Goal: Task Accomplishment & Management: Use online tool/utility

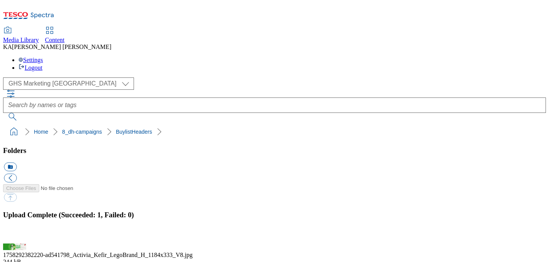
scroll to position [137, 0]
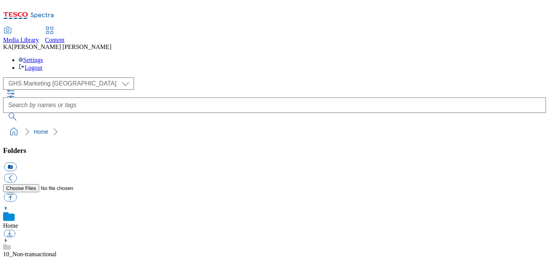
scroll to position [112, 0]
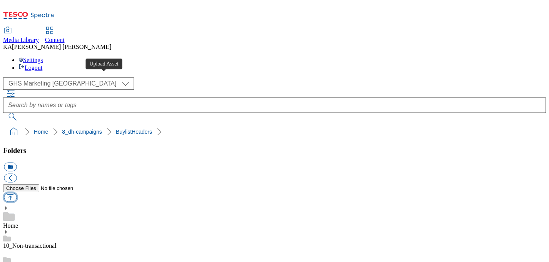
click at [17, 193] on button "button" at bounding box center [10, 197] width 13 height 9
type input "C:\fakepath\1758537385175-NO_TILE_BLH.png"
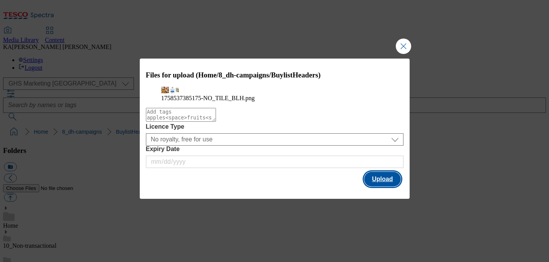
click at [382, 186] on button "Upload" at bounding box center [382, 179] width 36 height 15
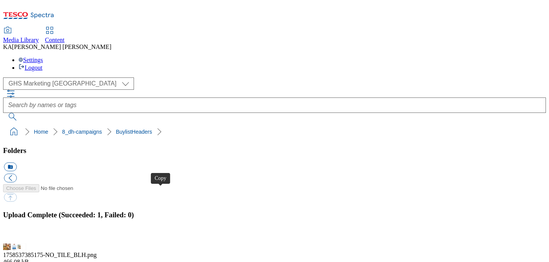
click at [15, 235] on button "button" at bounding box center [10, 238] width 12 height 7
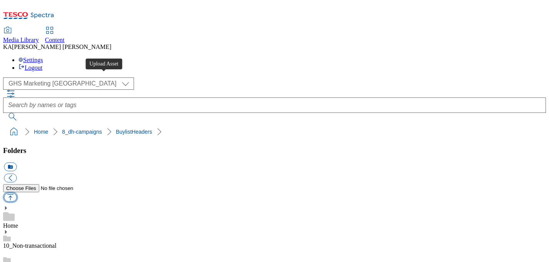
click at [17, 193] on button "button" at bounding box center [10, 197] width 13 height 9
type input "C:\fakepath\1758091330729-ad541485_Lindt_LegoBrand_H_1184x333_V1.jpg"
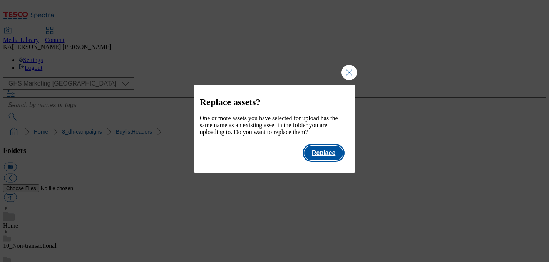
click at [329, 160] on button "Replace" at bounding box center [323, 152] width 39 height 15
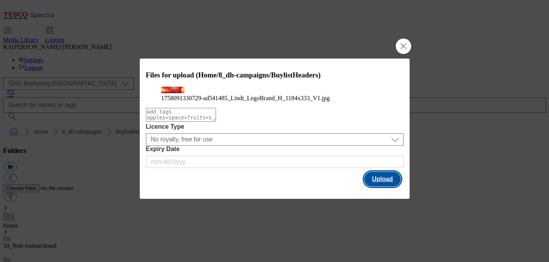
click at [377, 186] on button "Upload" at bounding box center [382, 179] width 36 height 15
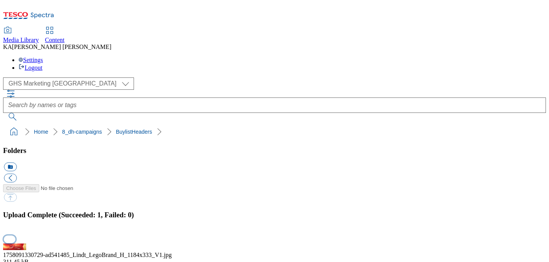
click at [15, 235] on button "button" at bounding box center [10, 238] width 12 height 7
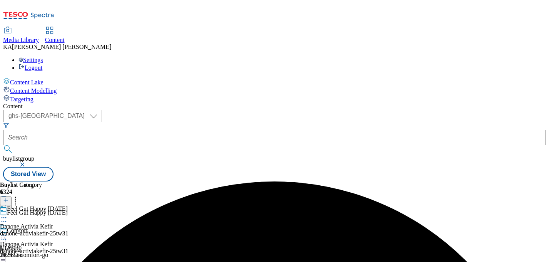
select select "ghs-[GEOGRAPHIC_DATA]"
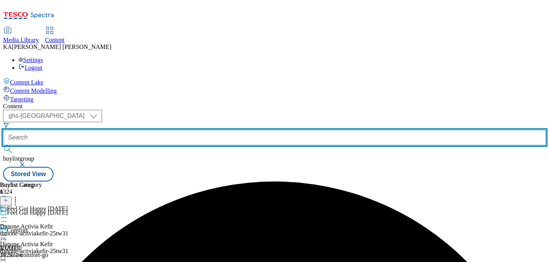
click at [173, 130] on input "text" at bounding box center [274, 137] width 542 height 15
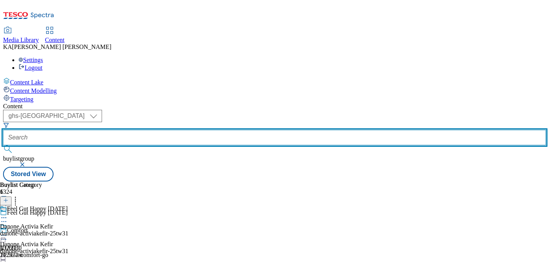
paste input "birramoretti-tw3"
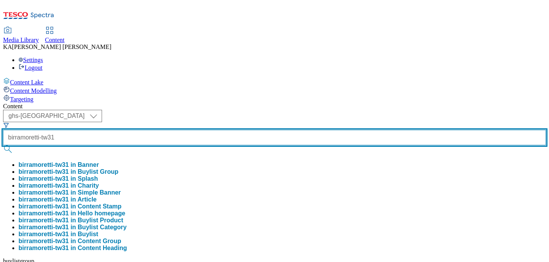
type input "birramoretti-tw31"
click at [3, 145] on button "submit" at bounding box center [8, 149] width 11 height 8
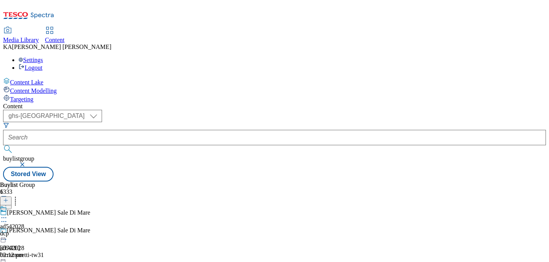
click at [8, 213] on icon at bounding box center [4, 217] width 8 height 8
click at [36, 229] on button "Edit" at bounding box center [25, 233] width 20 height 9
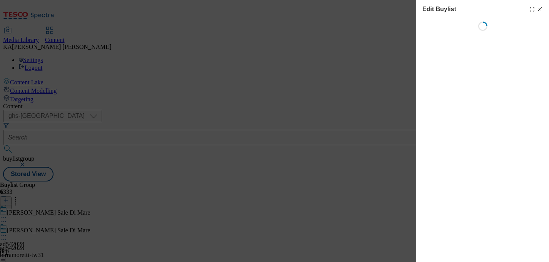
select select "tactical"
select select "dunnhumby"
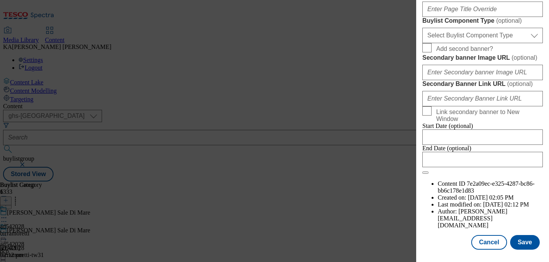
scroll to position [644, 0]
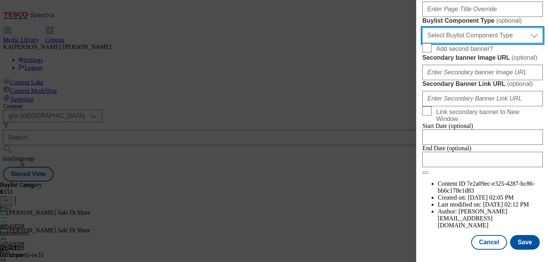
click at [450, 43] on select "Select Buylist Component Type Banner Competition Header Meal" at bounding box center [482, 35] width 120 height 15
select select "Banner"
click at [422, 43] on select "Select Buylist Component Type Banner Competition Header Meal" at bounding box center [482, 35] width 120 height 15
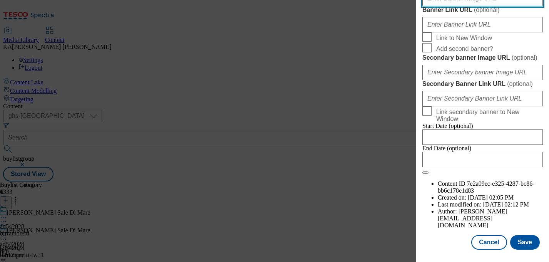
paste input "https://digitalcontent.api.tesco.com/v2/media/ghs-mktg/2da52098-365f-4881-bdae-…"
type input "https://digitalcontent.api.tesco.com/v2/media/ghs-mktg/2da52098-365f-4881-bdae-…"
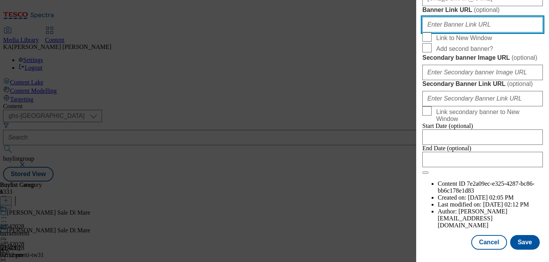
click at [450, 32] on input "Banner Link URL ( optional )" at bounding box center [482, 24] width 120 height 15
paste input "https://realfood.tesco.com/recipes/air-fryer-fritto-misto-with-prawns-and-cod.h…"
type input "https://realfood.tesco.com/recipes/air-fryer-fritto-misto-with-prawns-and-cod.h…"
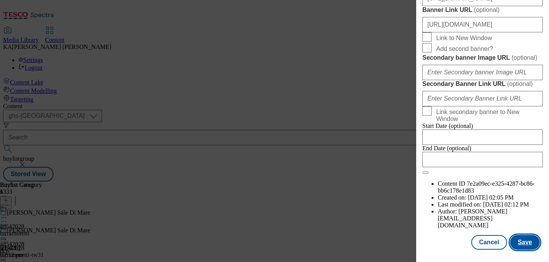
click at [520, 241] on button "Save" at bounding box center [525, 242] width 30 height 15
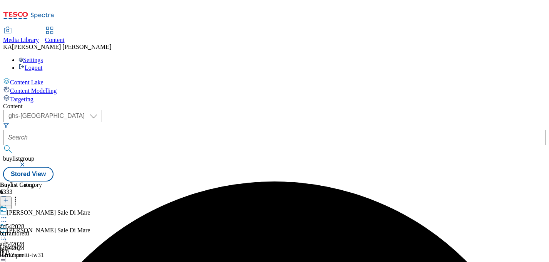
click at [8, 231] on icon at bounding box center [4, 235] width 8 height 8
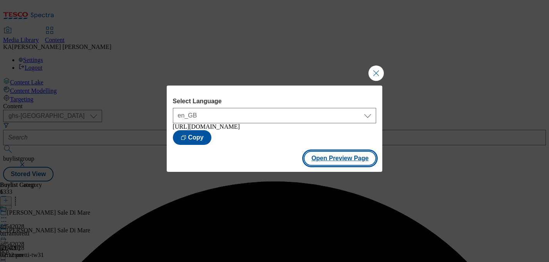
click at [313, 164] on button "Open Preview Page" at bounding box center [339, 158] width 73 height 15
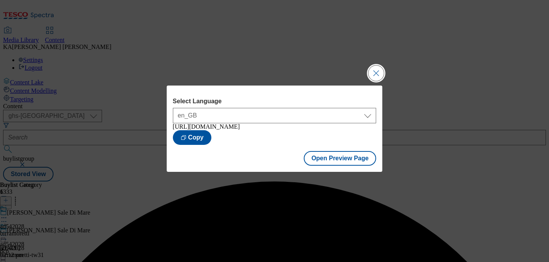
click at [372, 70] on button "Close Modal" at bounding box center [375, 72] width 15 height 15
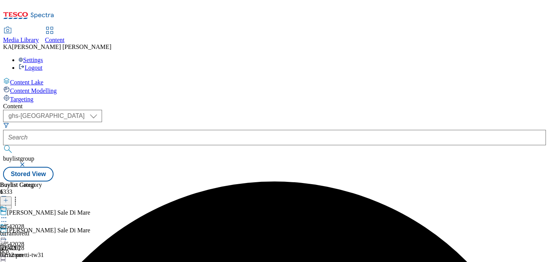
click at [8, 231] on icon at bounding box center [4, 235] width 8 height 8
